Goal: Information Seeking & Learning: Learn about a topic

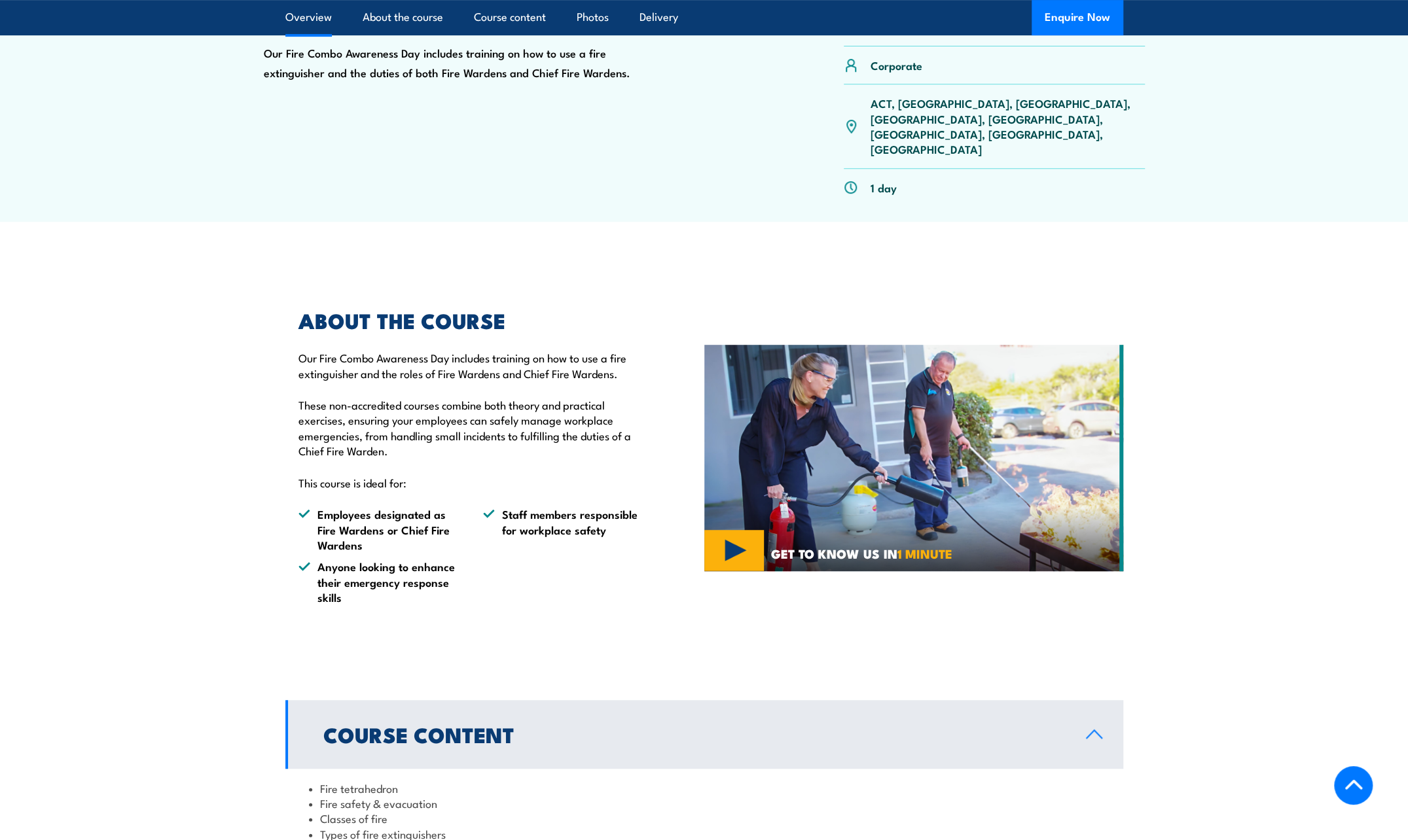
scroll to position [262, 0]
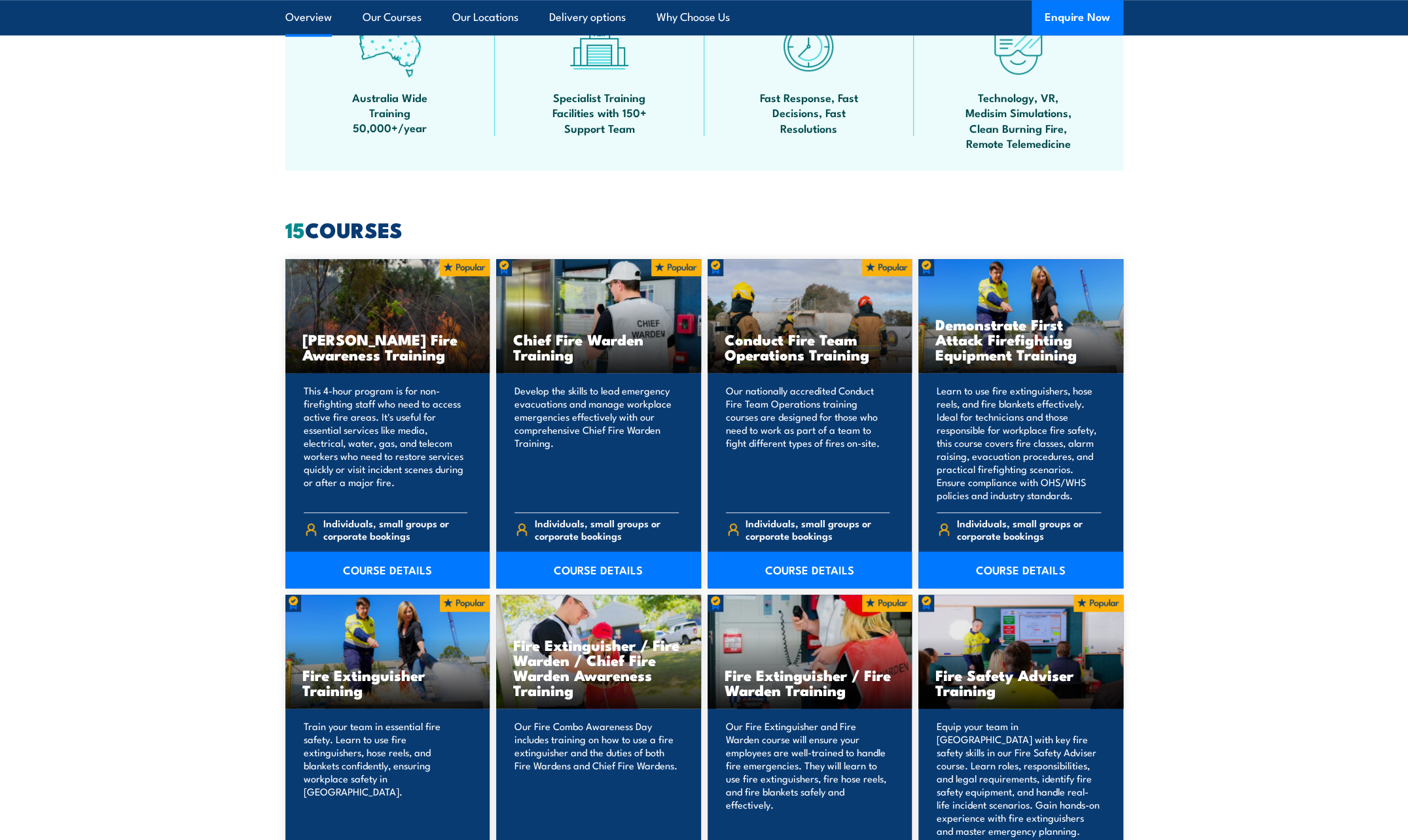
scroll to position [851, 0]
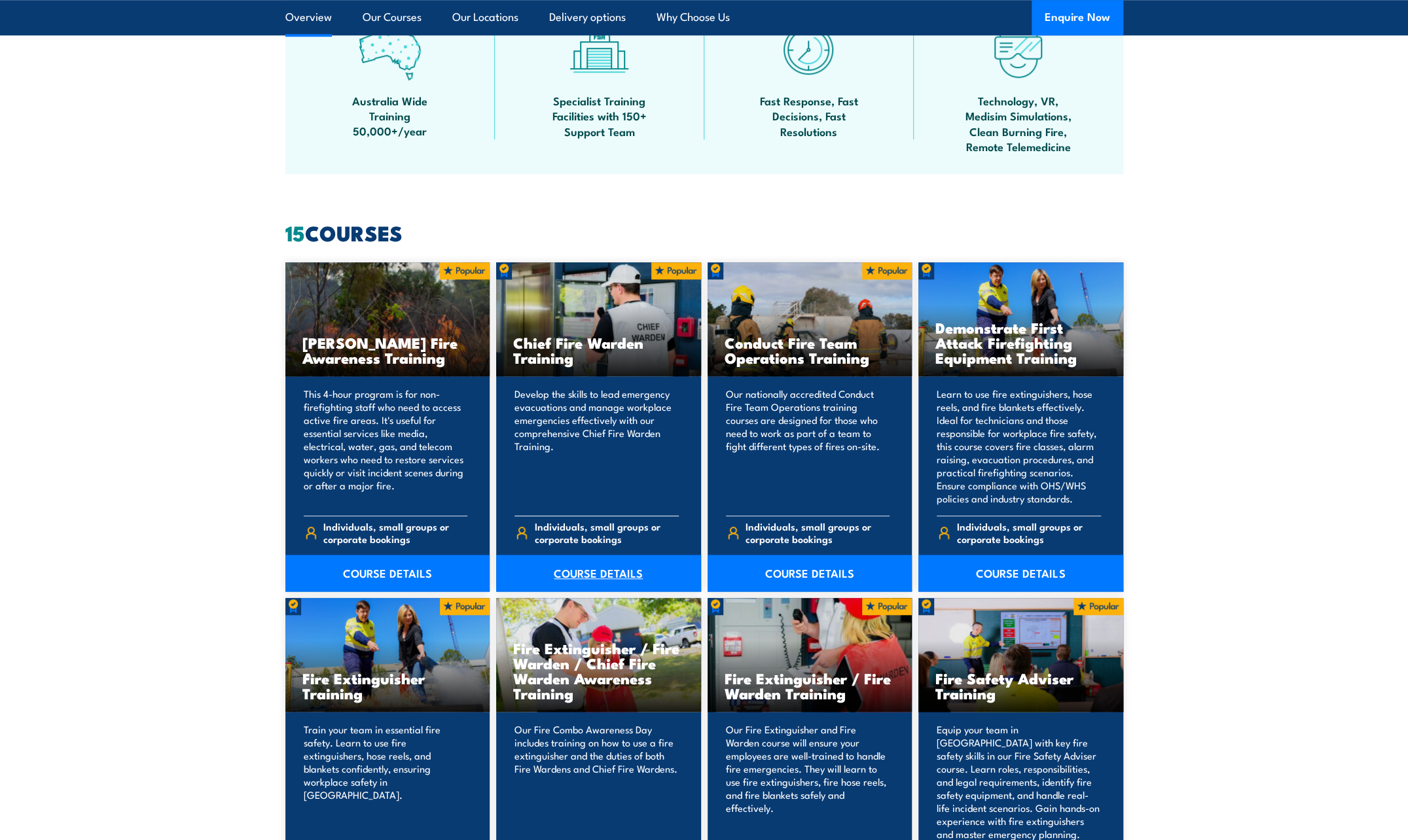
click at [609, 568] on link "COURSE DETAILS" at bounding box center [599, 573] width 205 height 37
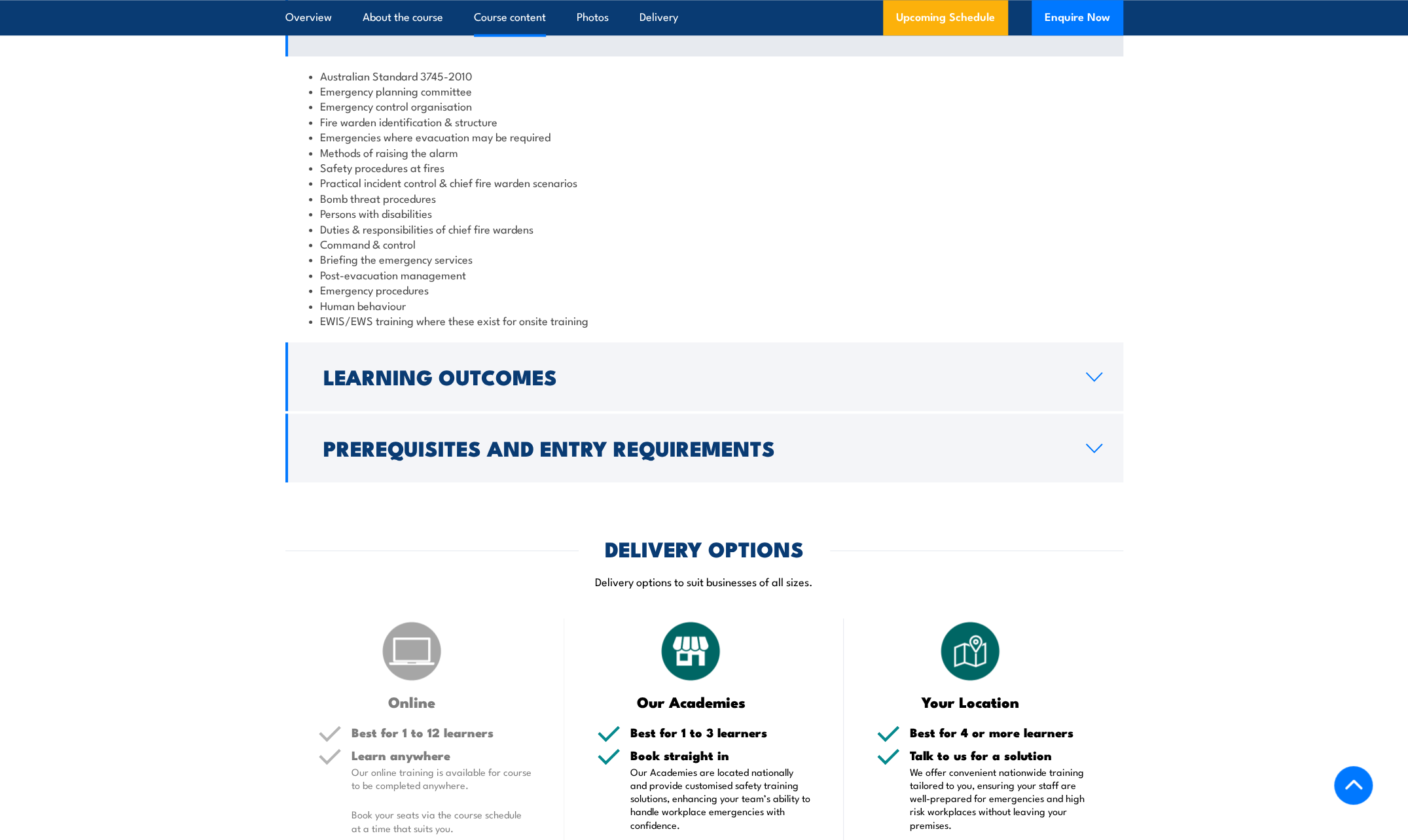
scroll to position [1309, 0]
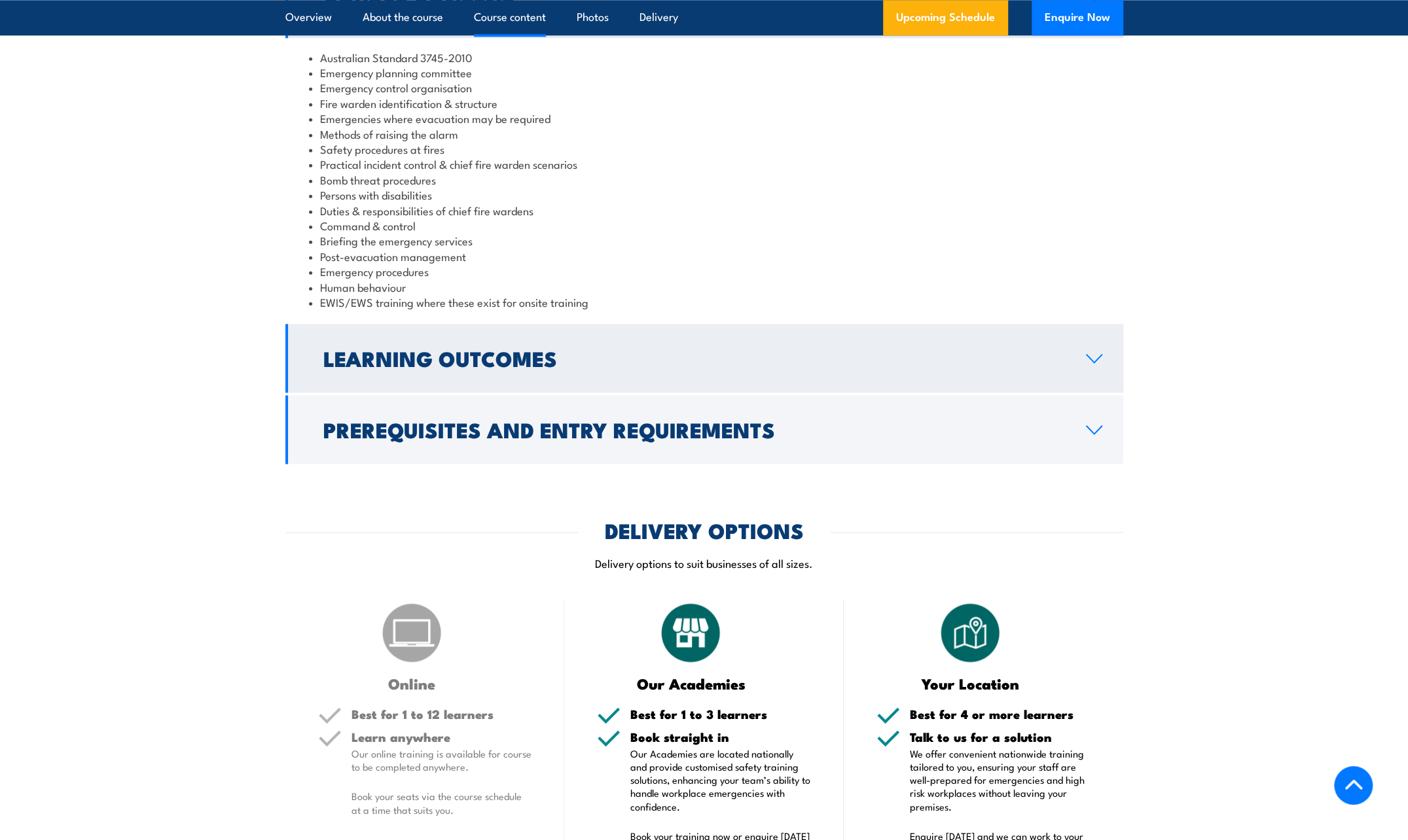
click at [423, 359] on h2 "Learning Outcomes" at bounding box center [694, 358] width 741 height 18
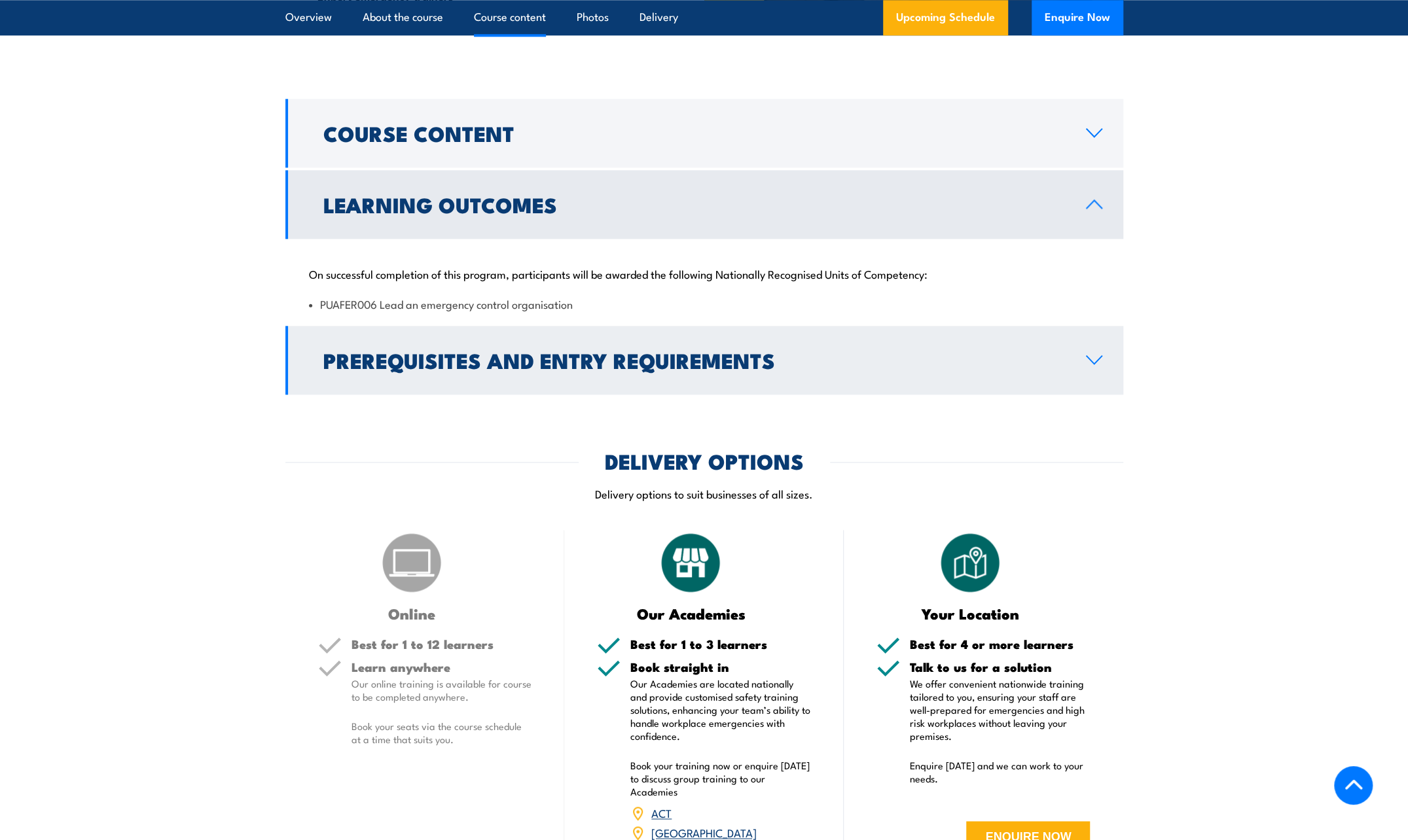
scroll to position [1178, 0]
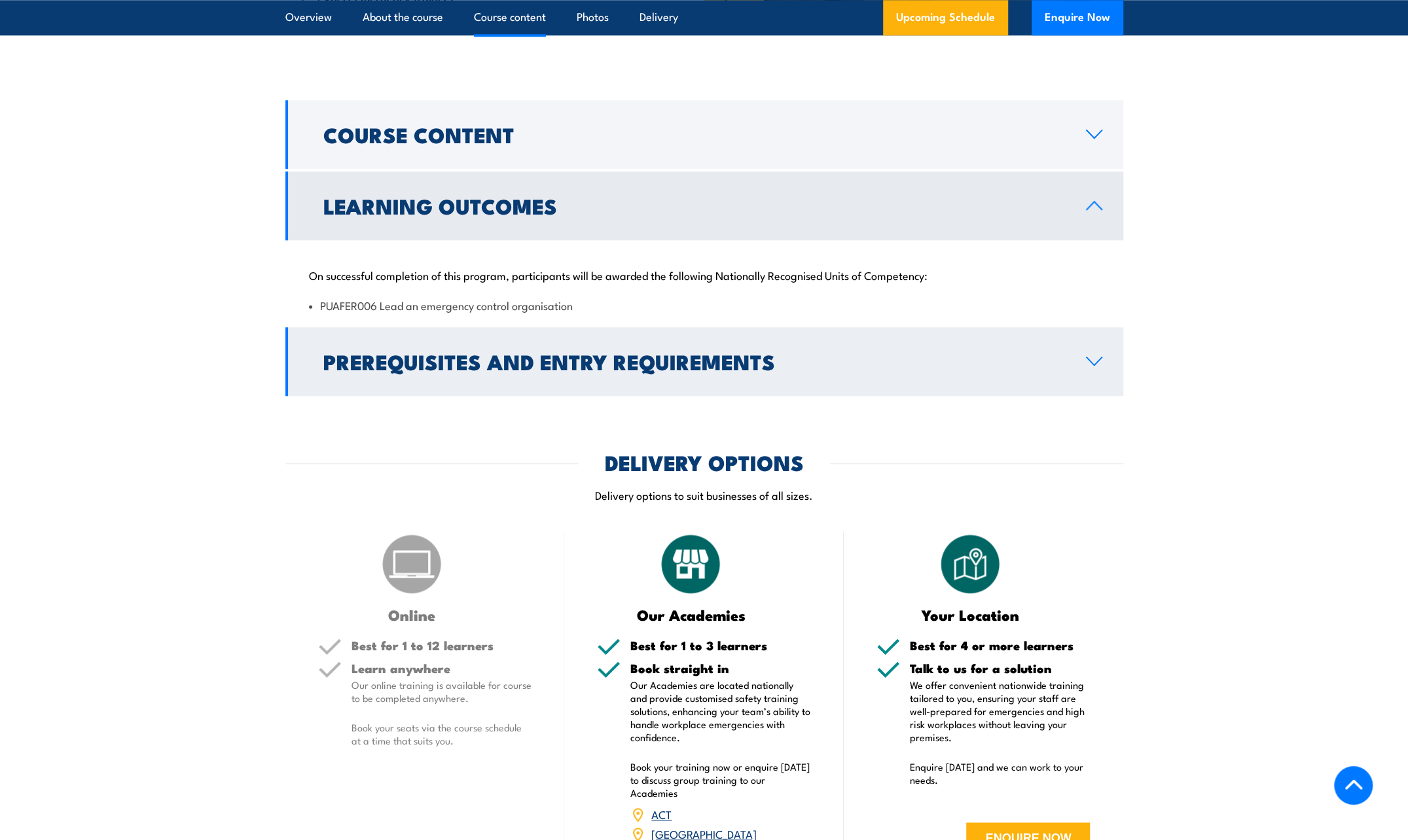
click at [498, 352] on h2 "Prerequisites and Entry Requirements" at bounding box center [694, 361] width 741 height 18
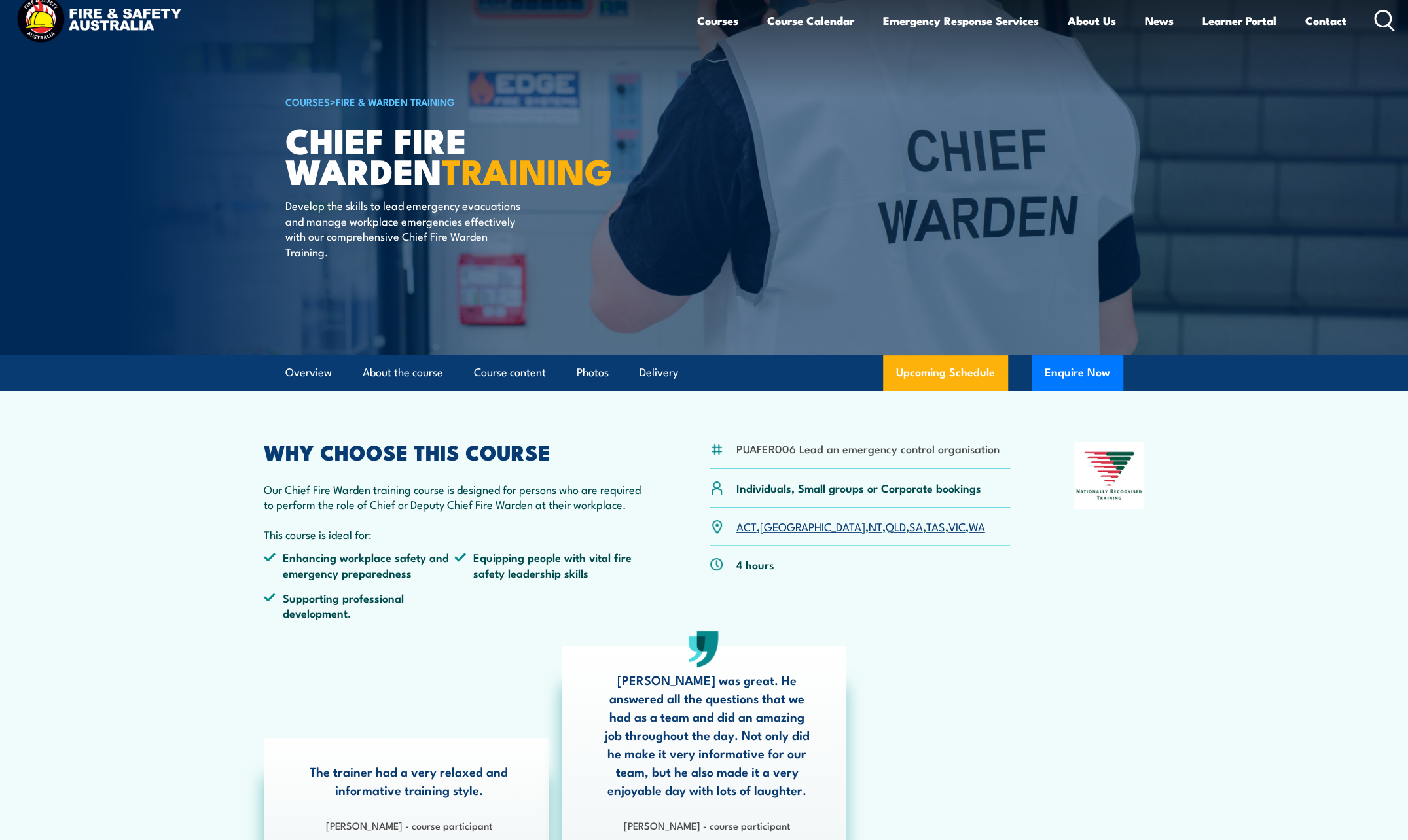
scroll to position [0, 0]
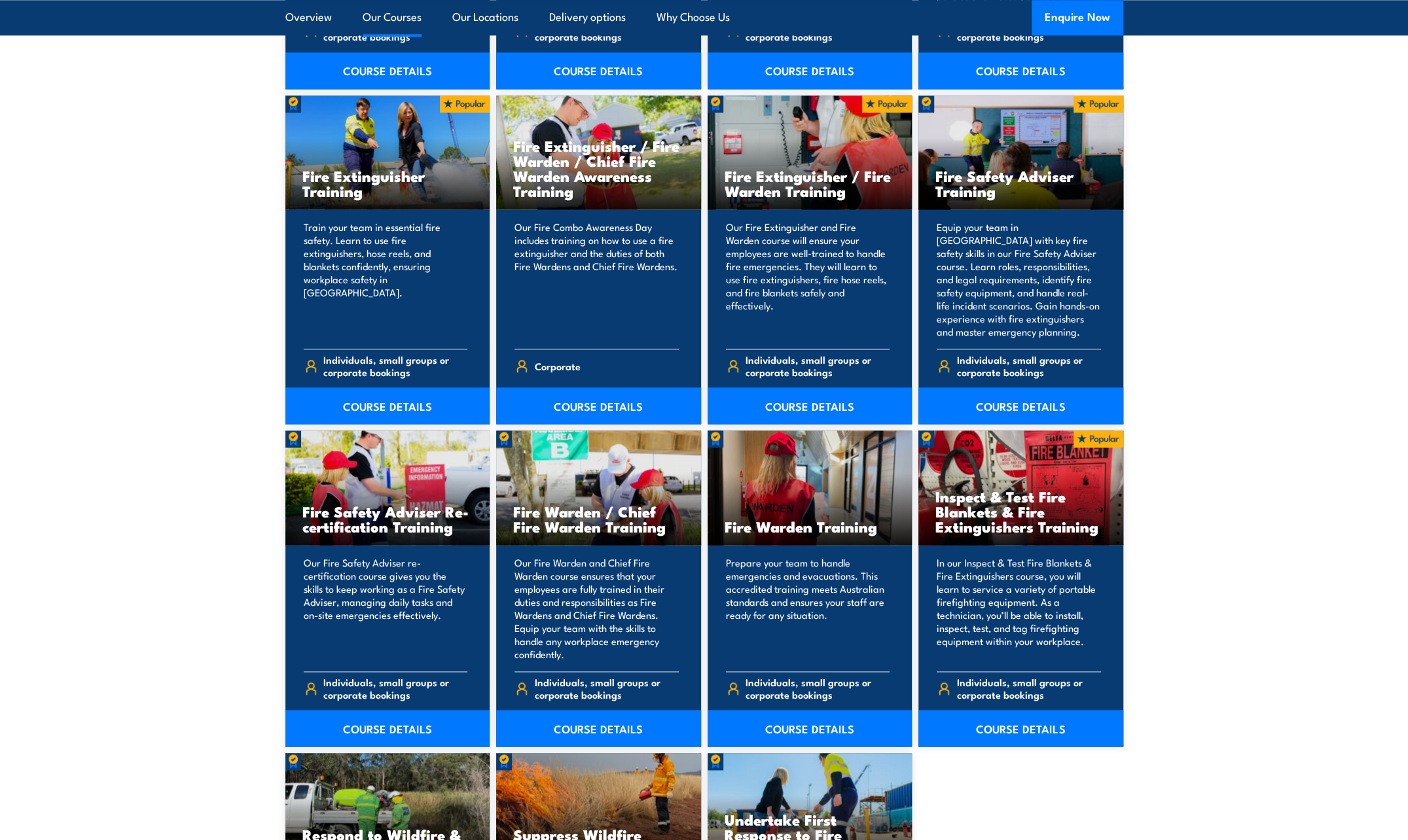
scroll to position [1374, 0]
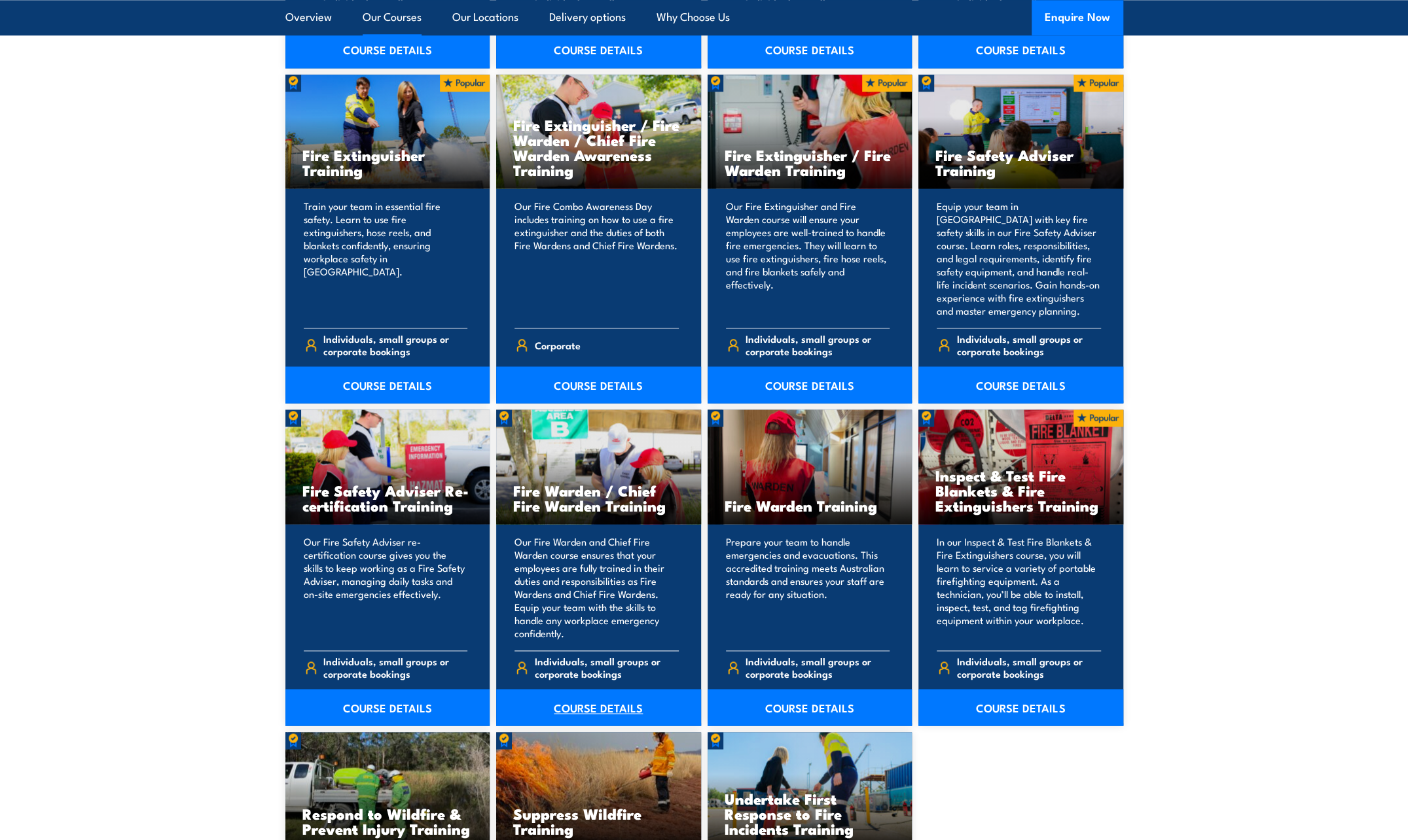
click at [586, 712] on link "COURSE DETAILS" at bounding box center [599, 707] width 205 height 37
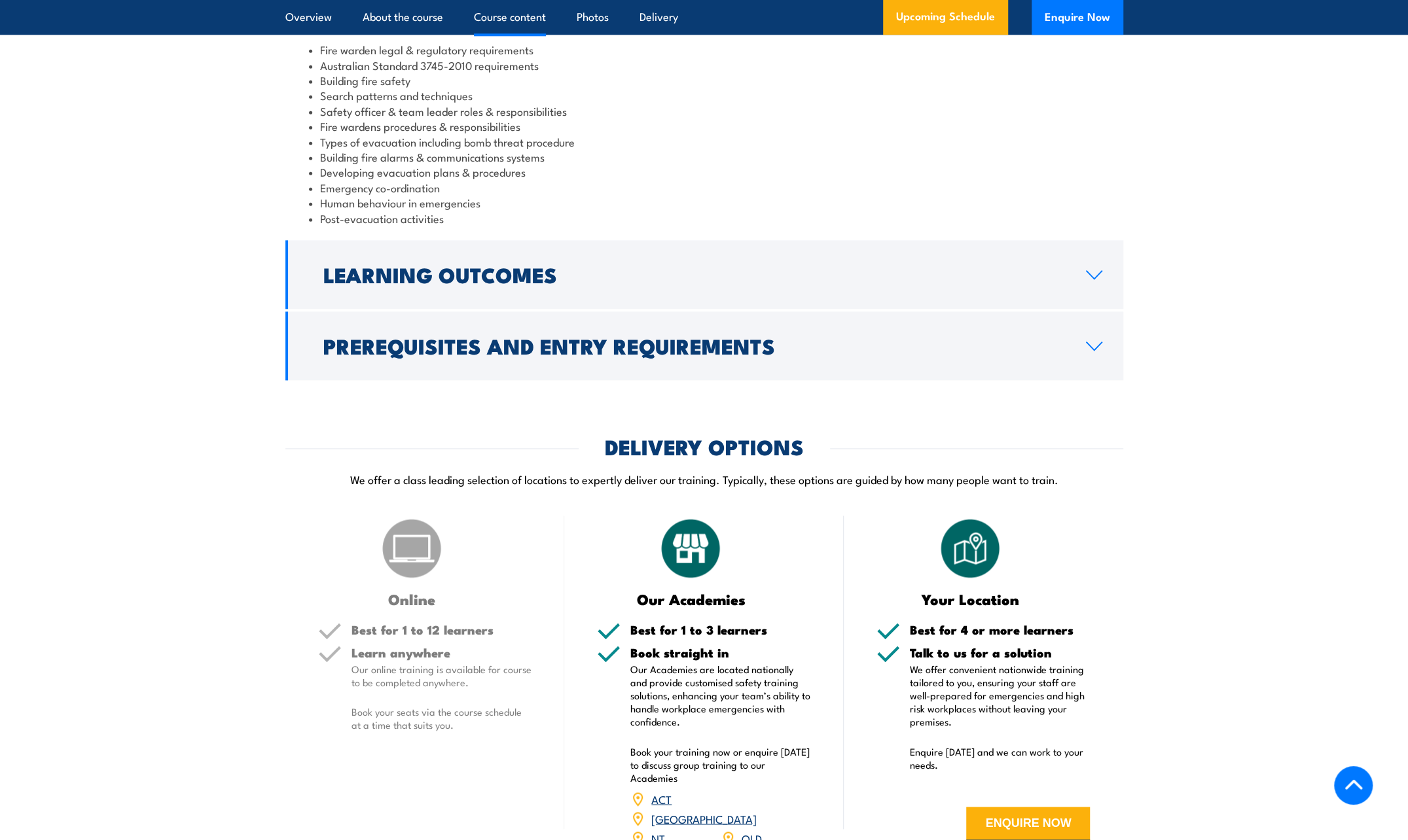
scroll to position [1374, 0]
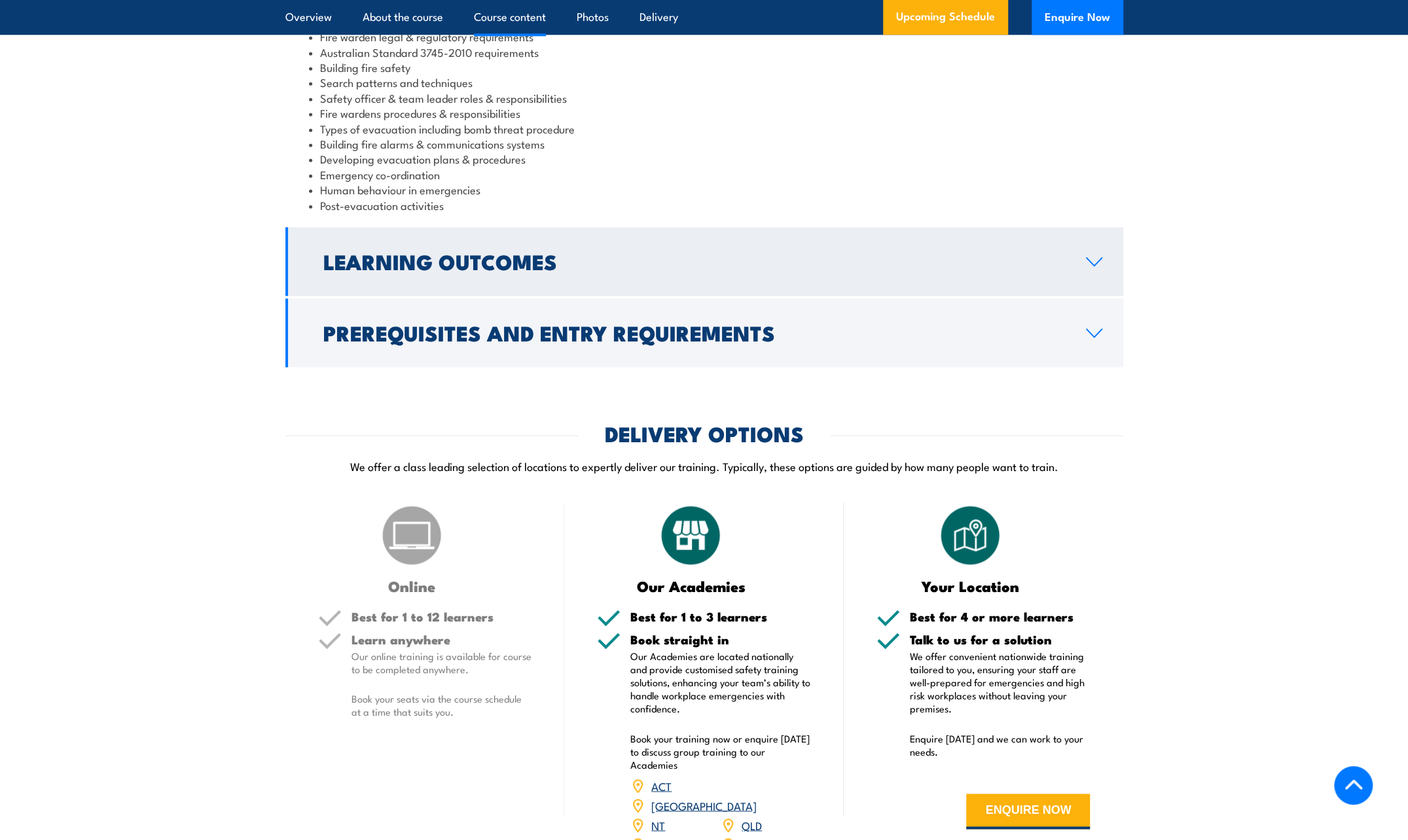
click at [463, 270] on h2 "Learning Outcomes" at bounding box center [694, 261] width 741 height 18
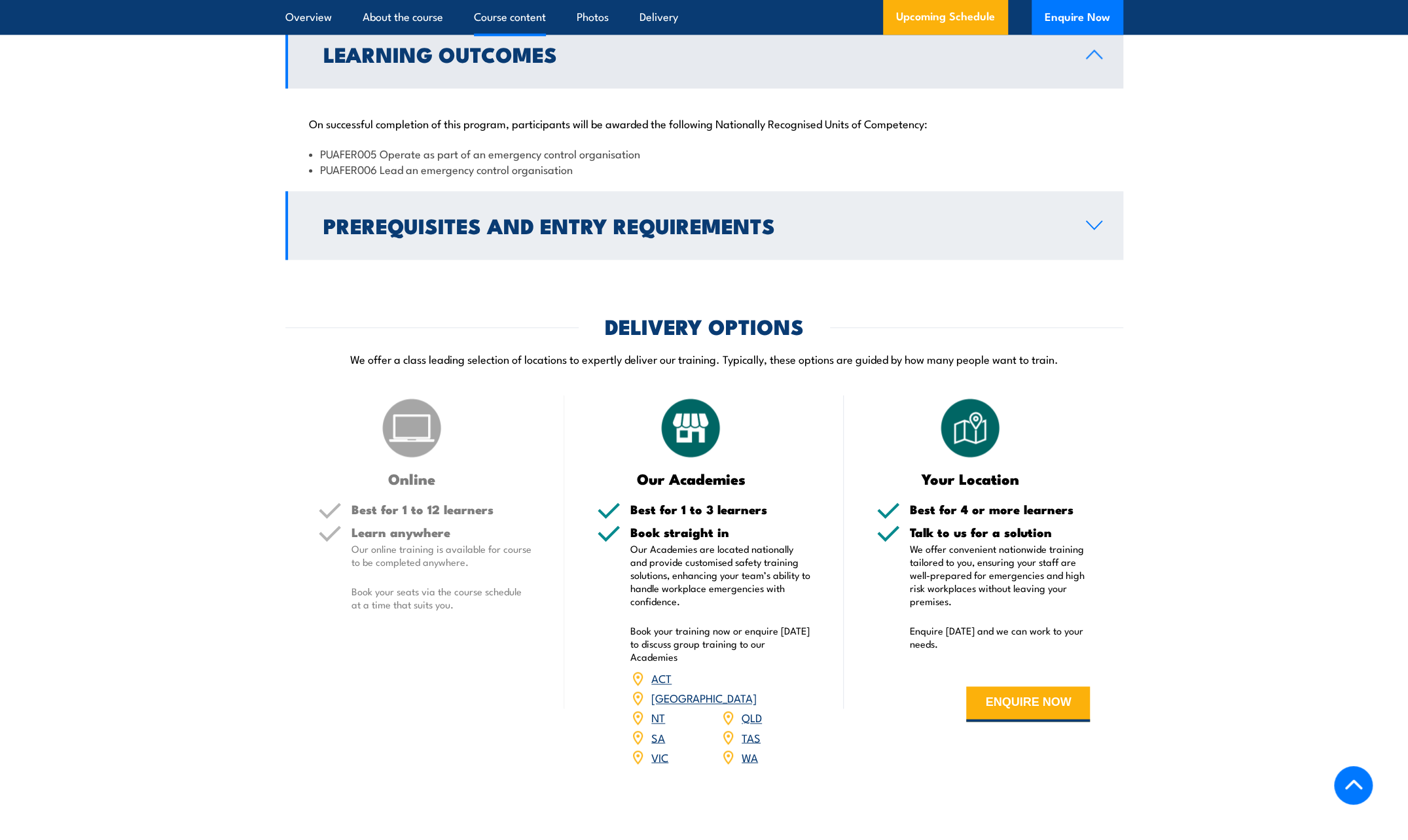
click at [482, 234] on h2 "Prerequisites and Entry Requirements" at bounding box center [694, 225] width 741 height 18
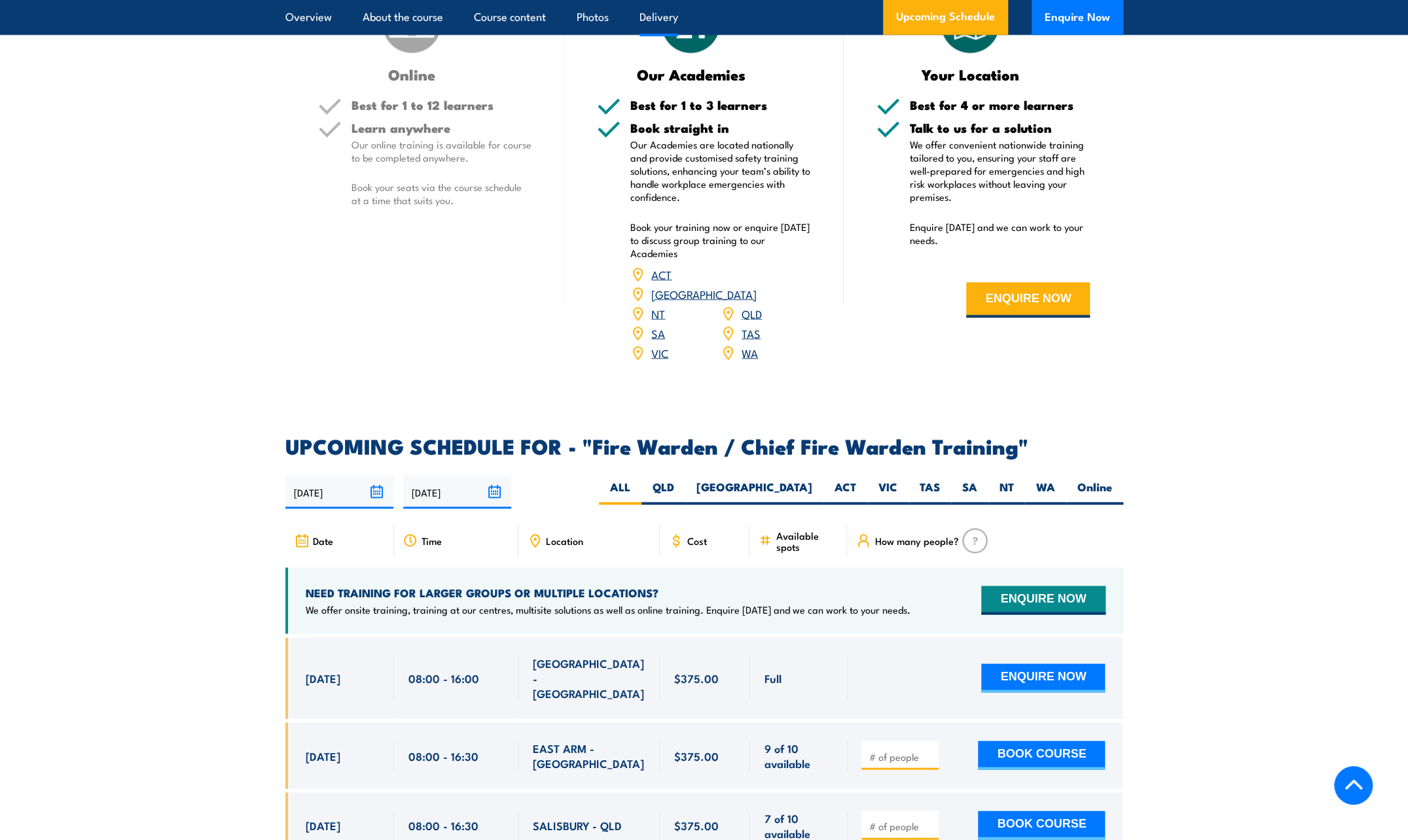
scroll to position [2029, 0]
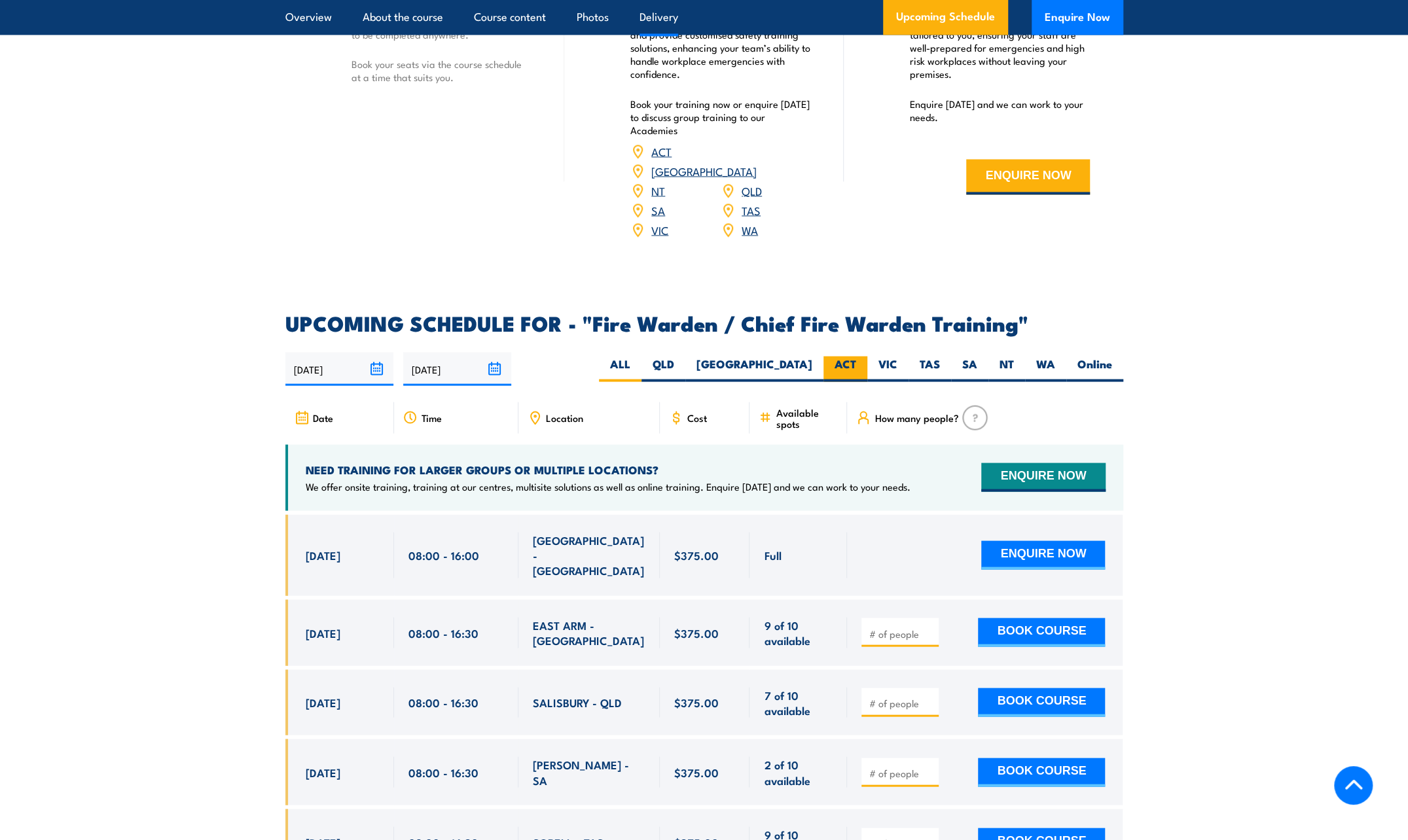
click at [855, 366] on label "ACT" at bounding box center [845, 368] width 44 height 25
click at [857, 364] on input "ACT" at bounding box center [861, 360] width 8 height 8
radio input "true"
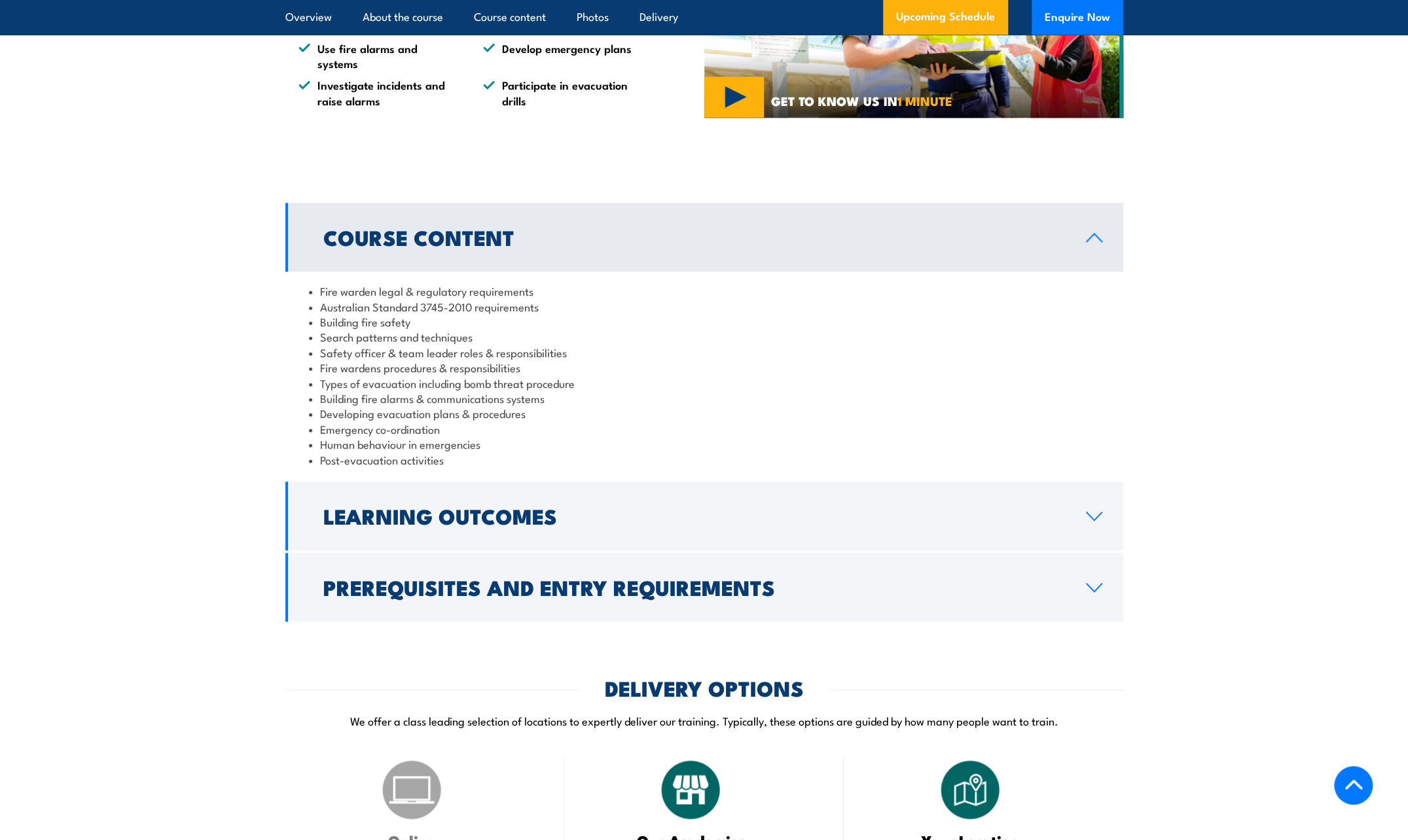
scroll to position [1140, 0]
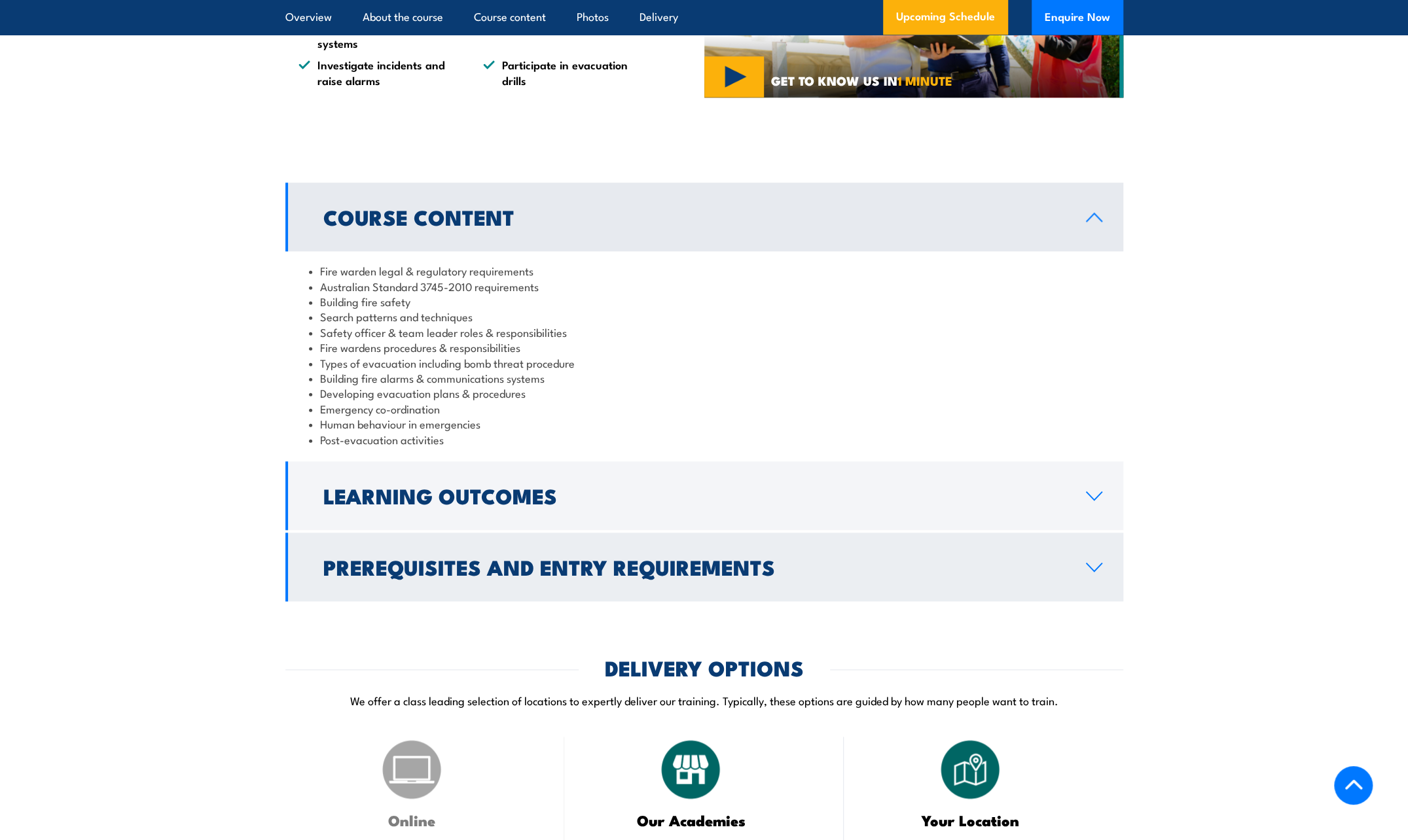
click at [655, 576] on h2 "Prerequisites and Entry Requirements" at bounding box center [694, 567] width 741 height 18
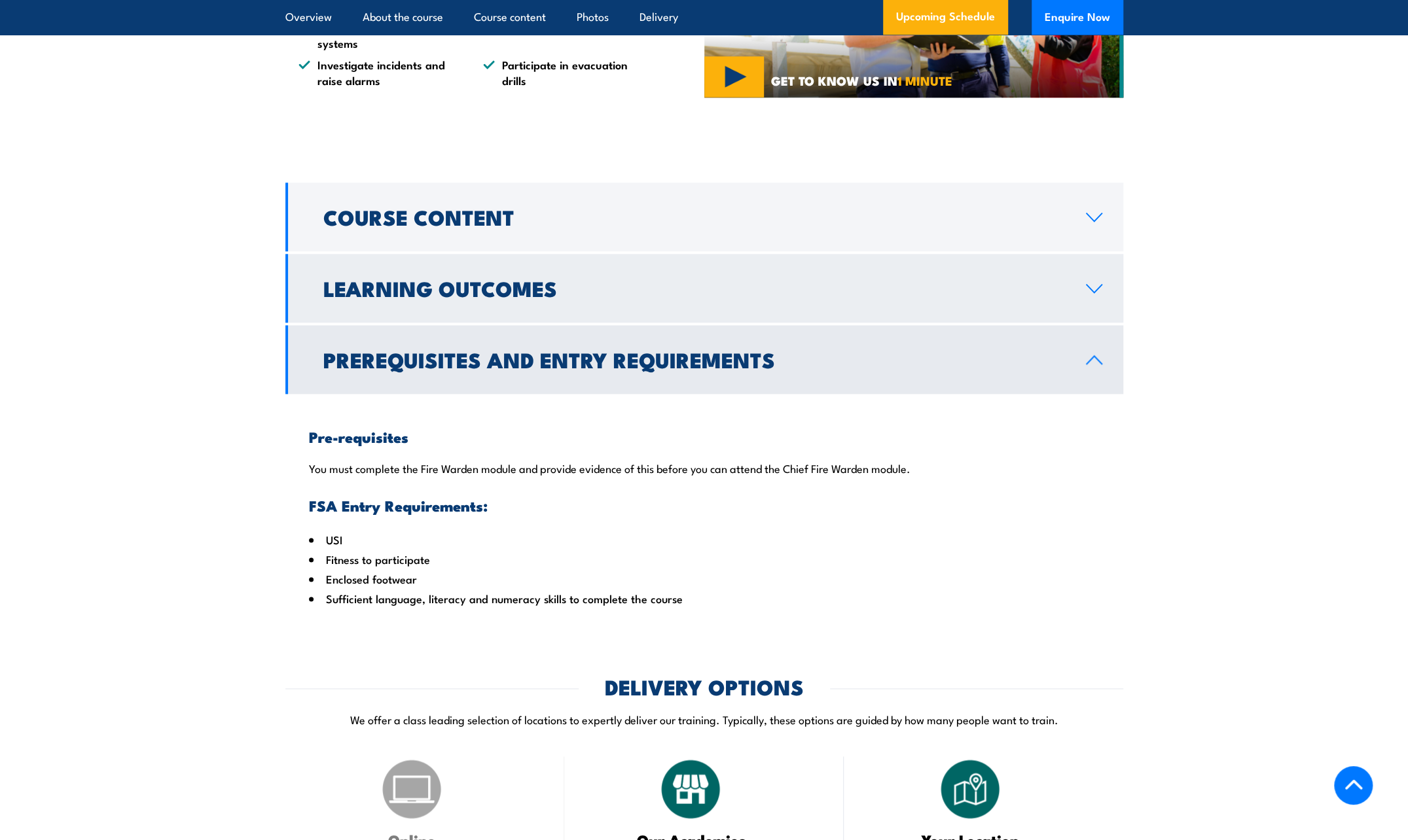
click at [580, 297] on h2 "Learning Outcomes" at bounding box center [694, 288] width 741 height 18
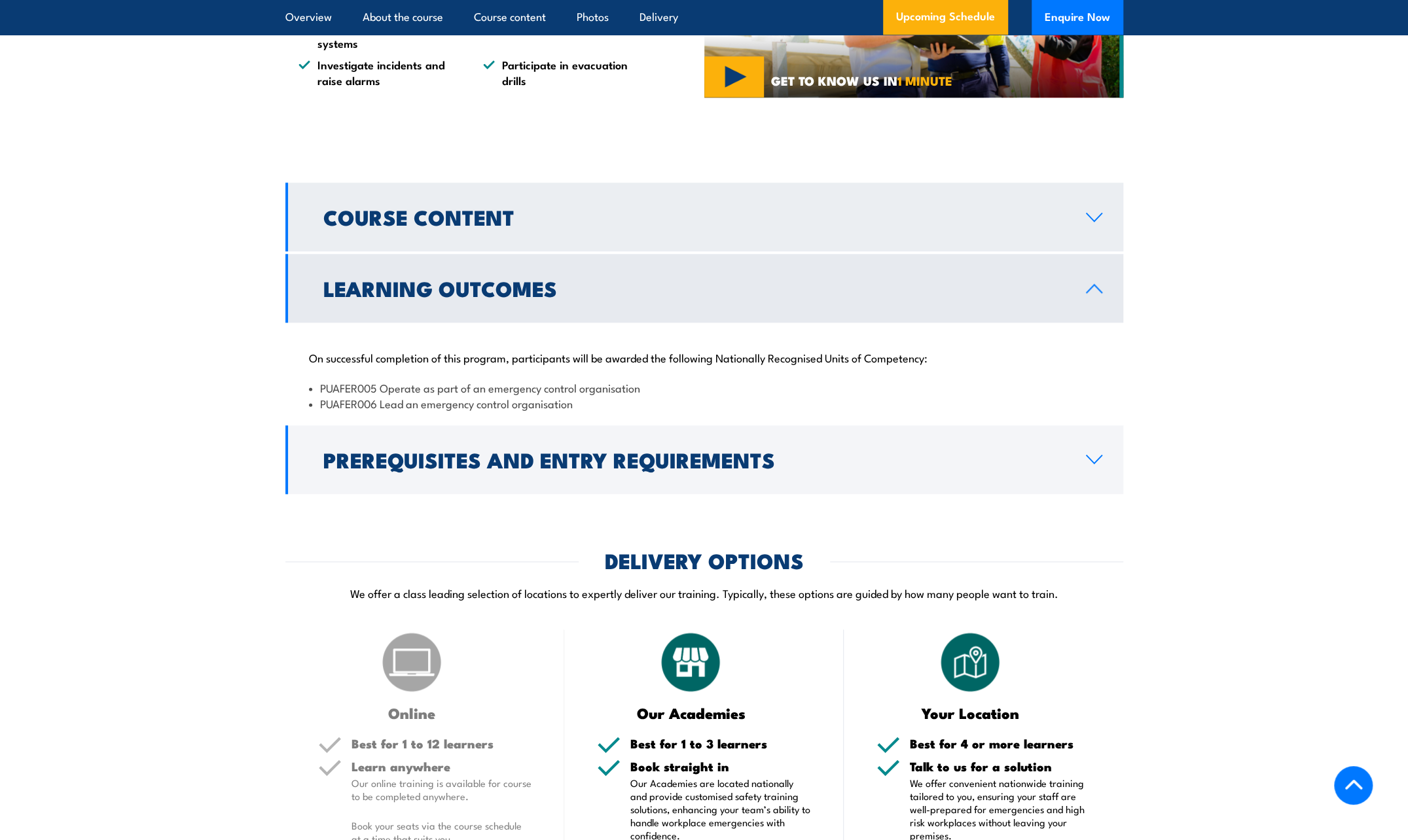
click at [597, 251] on link "Course Content" at bounding box center [704, 217] width 838 height 68
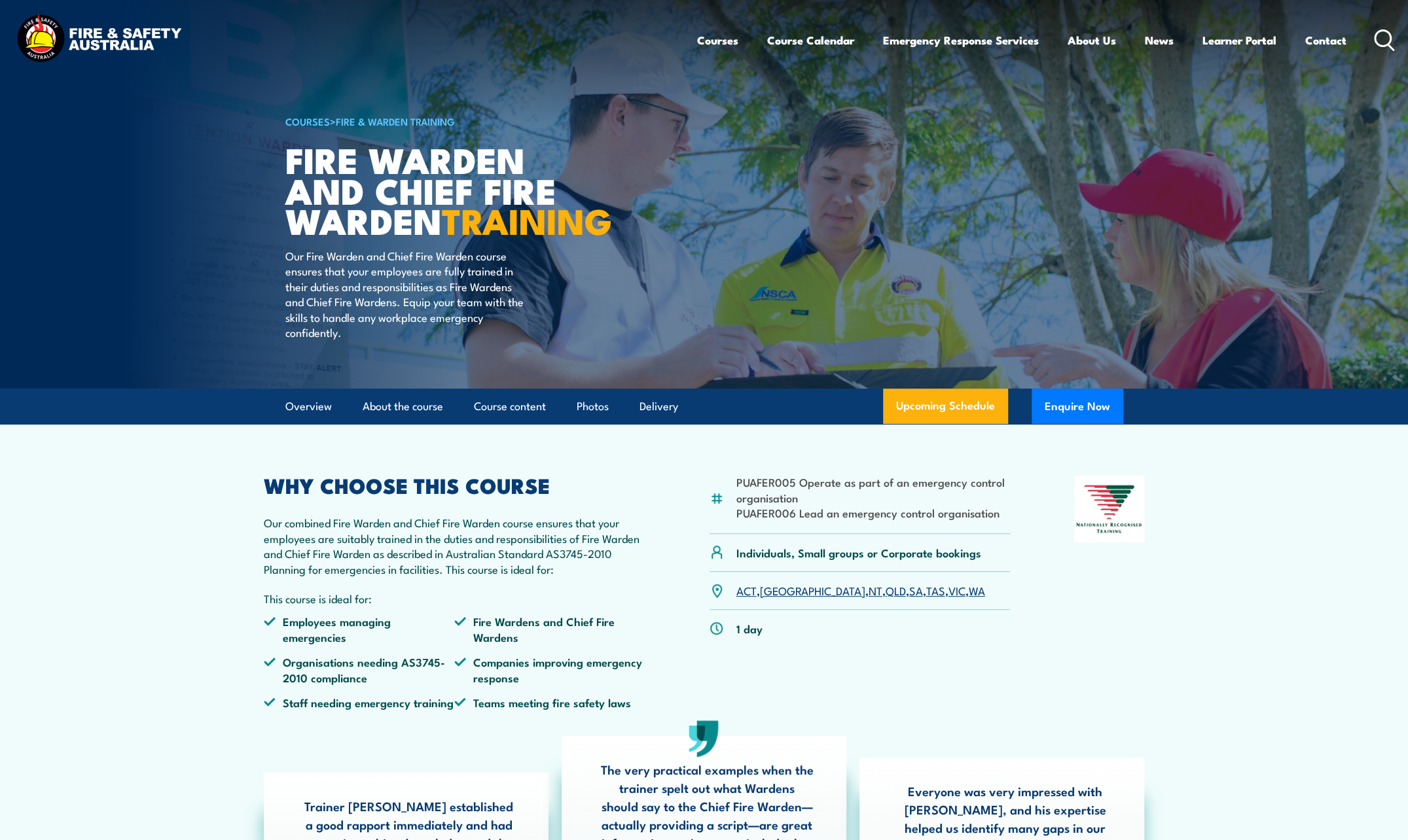
scroll to position [131, 0]
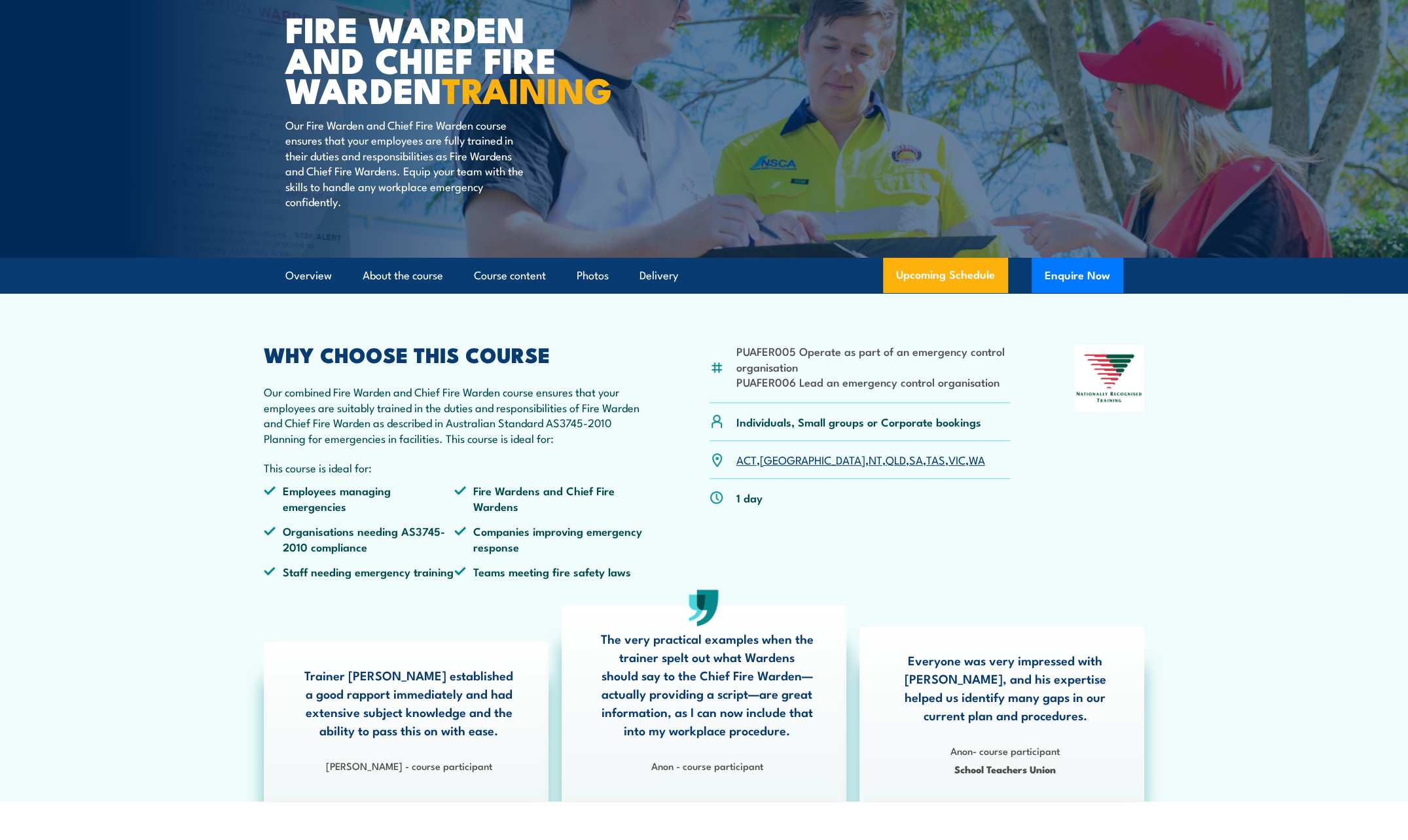
click at [940, 402] on div "PUAFER005 Operate as part of an emergency control organisation PUAFER006 Lead a…" at bounding box center [860, 374] width 301 height 58
drag, startPoint x: 998, startPoint y: 415, endPoint x: 737, endPoint y: 382, distance: 263.1
click at [737, 382] on ul "PUAFER005 Operate as part of an emergency control organisation PUAFER006 Lead a…" at bounding box center [873, 366] width 274 height 46
copy ul "PUAFER005 Operate as part of an emergency control organisation PUAFER006 Lead a…"
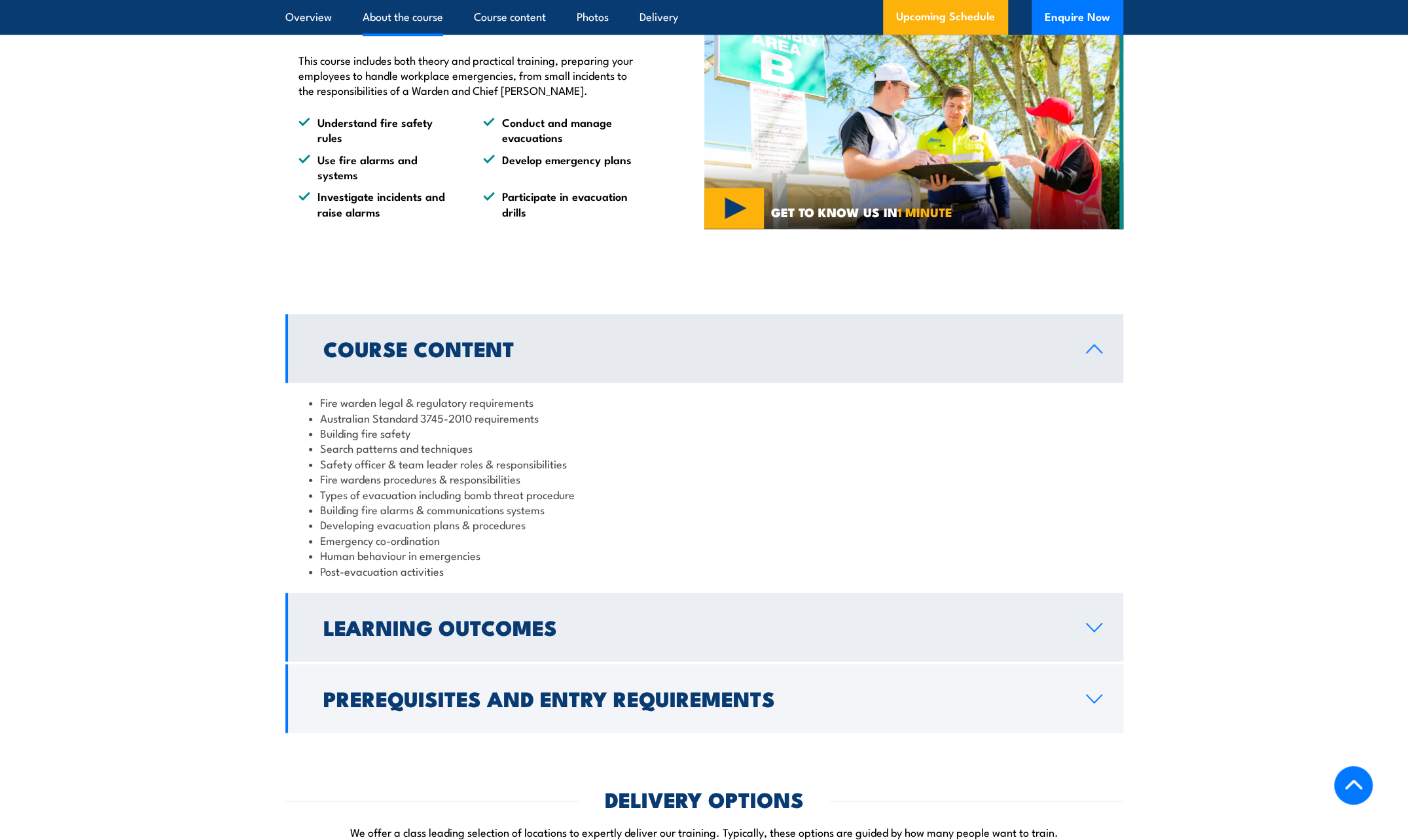
scroll to position [1178, 0]
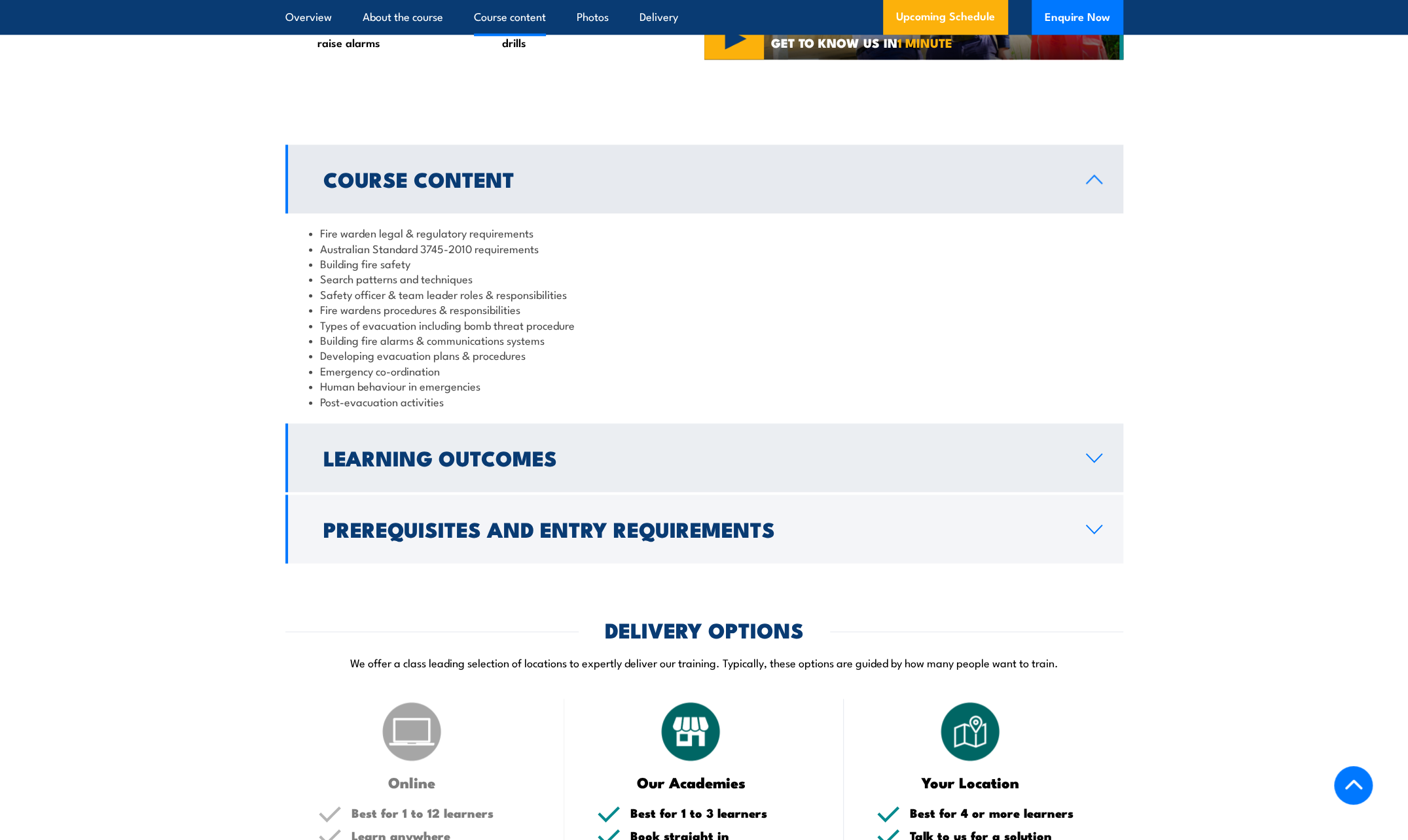
click at [511, 467] on h2 "Learning Outcomes" at bounding box center [694, 457] width 741 height 18
